Goal: Transaction & Acquisition: Purchase product/service

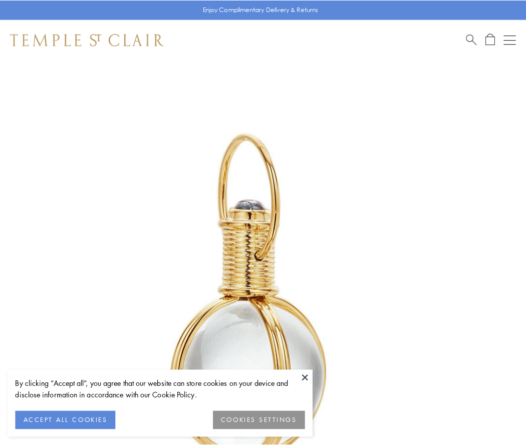
scroll to position [262, 0]
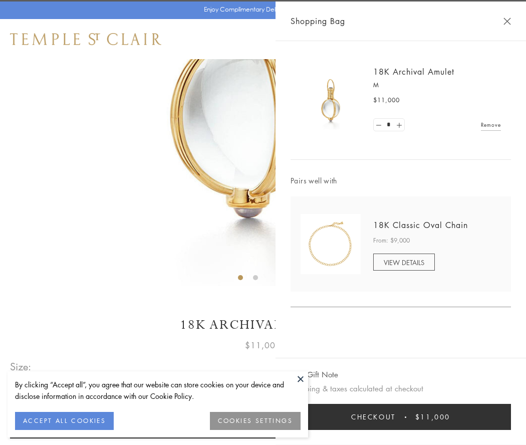
click at [401, 417] on button "Checkout $11,000" at bounding box center [401, 417] width 221 height 26
